Goal: Use online tool/utility: Utilize a website feature to perform a specific function

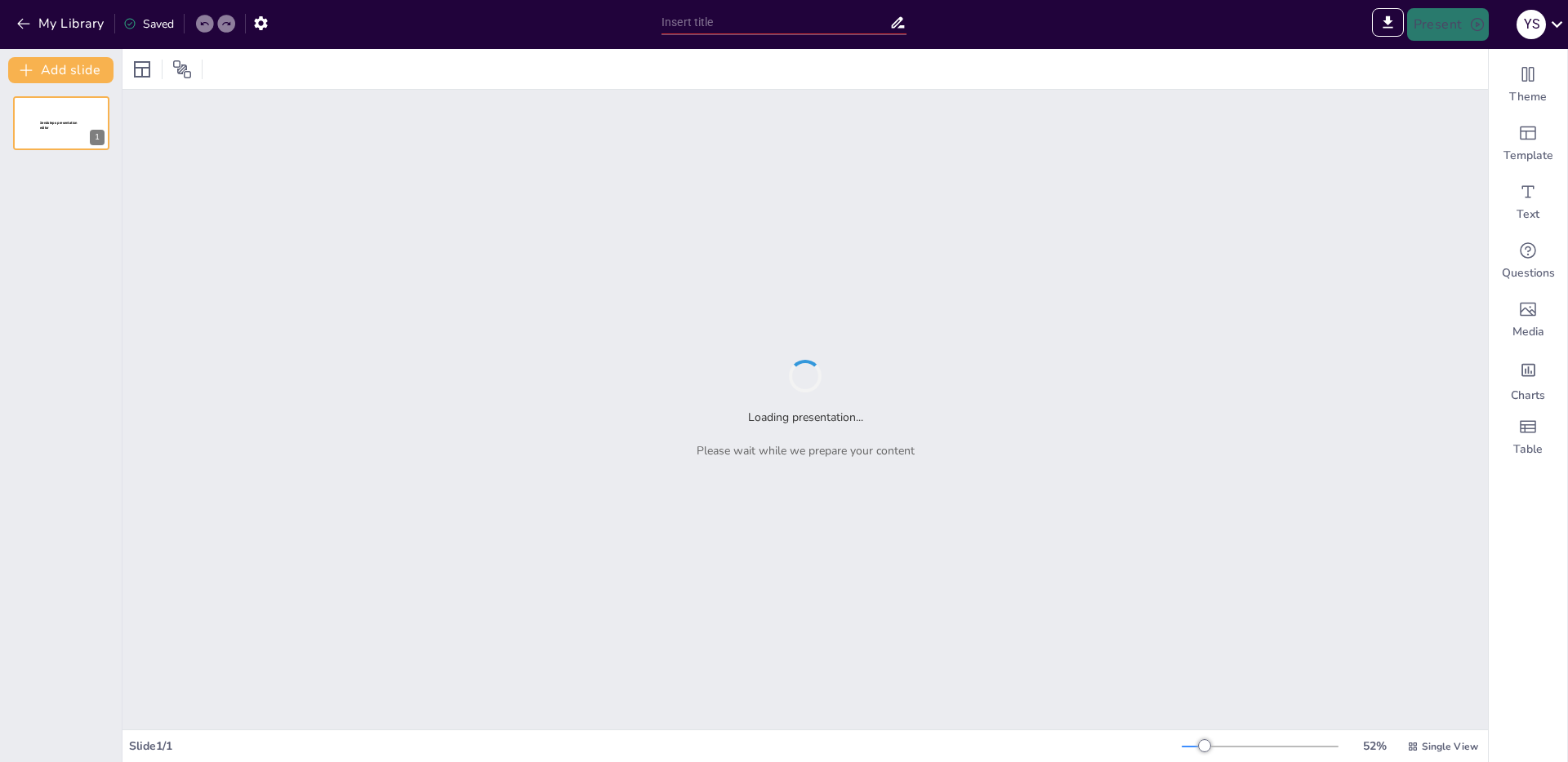
type input "Imported borrador_presentación_ecovox_comercial.pptx"
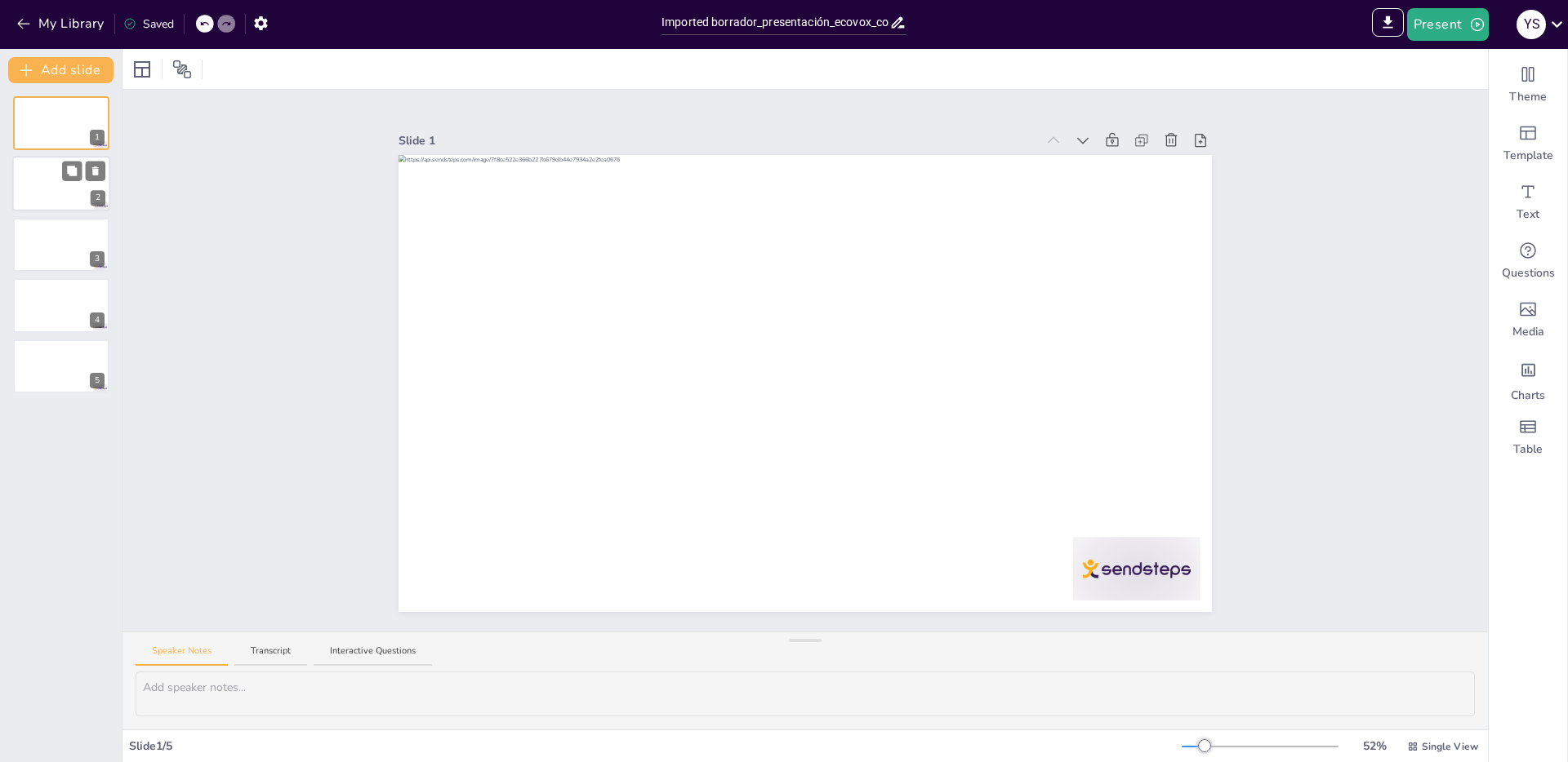
click at [50, 189] on div at bounding box center [61, 185] width 98 height 55
click at [52, 235] on div at bounding box center [61, 244] width 98 height 55
click at [57, 278] on div at bounding box center [61, 305] width 98 height 55
click at [1480, 26] on icon "button" at bounding box center [1477, 24] width 16 height 16
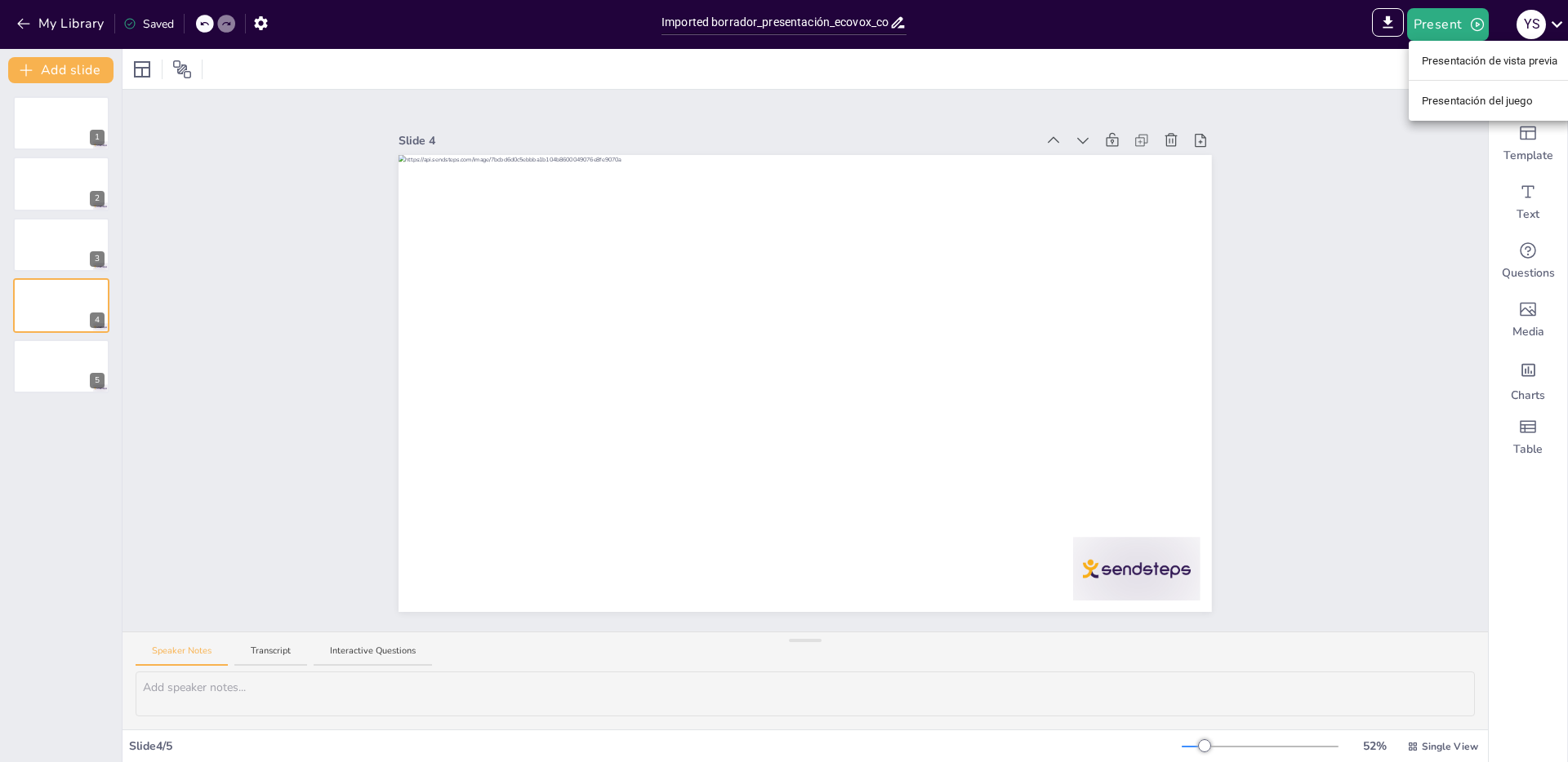
click at [1027, 32] on div at bounding box center [784, 381] width 1568 height 762
click at [271, 21] on button "button" at bounding box center [260, 23] width 30 height 29
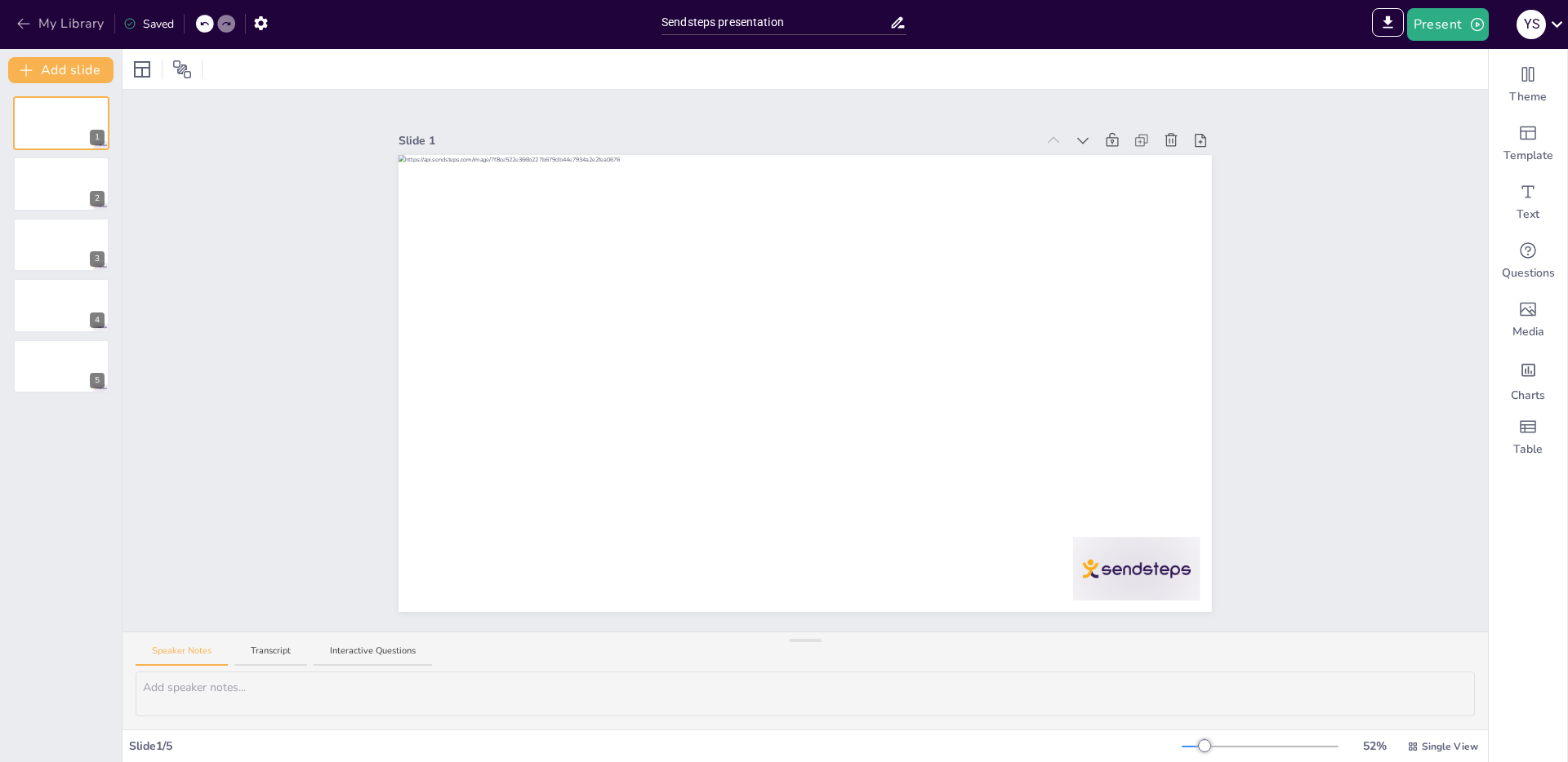
click at [21, 16] on icon "button" at bounding box center [23, 23] width 16 height 16
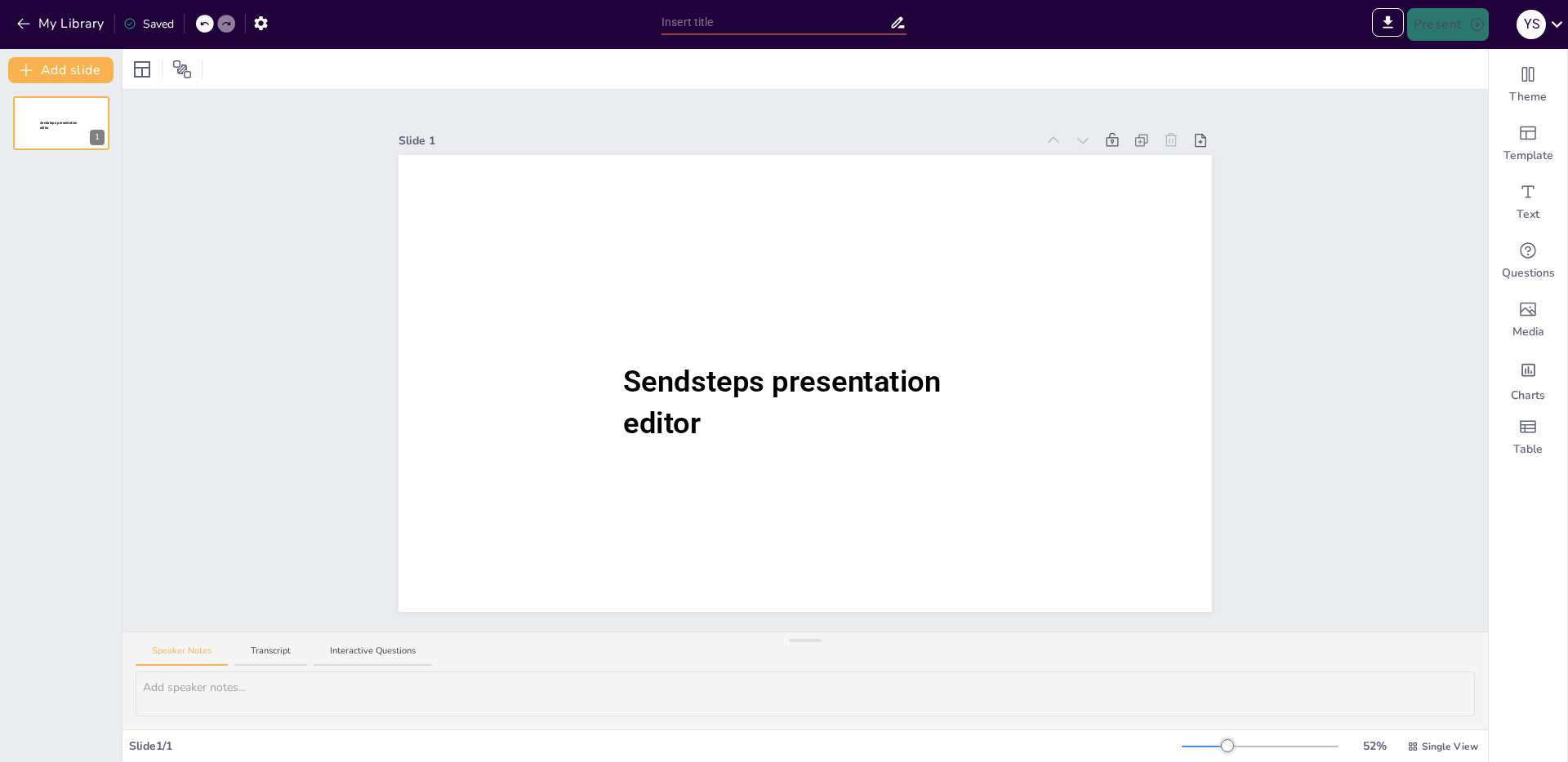
type input "Sendsteps presentation"
